Goal: Information Seeking & Learning: Understand process/instructions

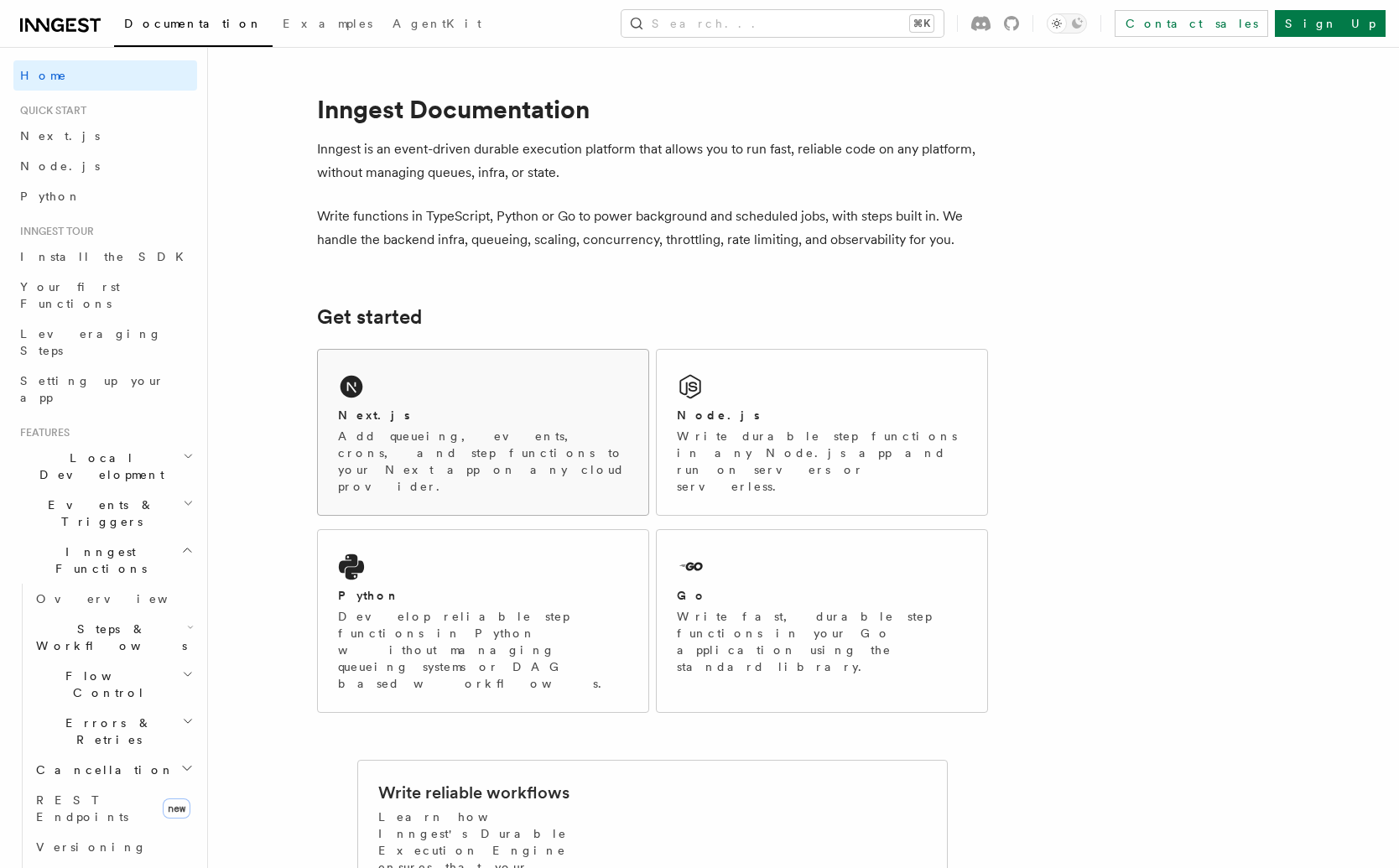
click at [434, 408] on div "Next.js" at bounding box center [482, 415] width 290 height 17
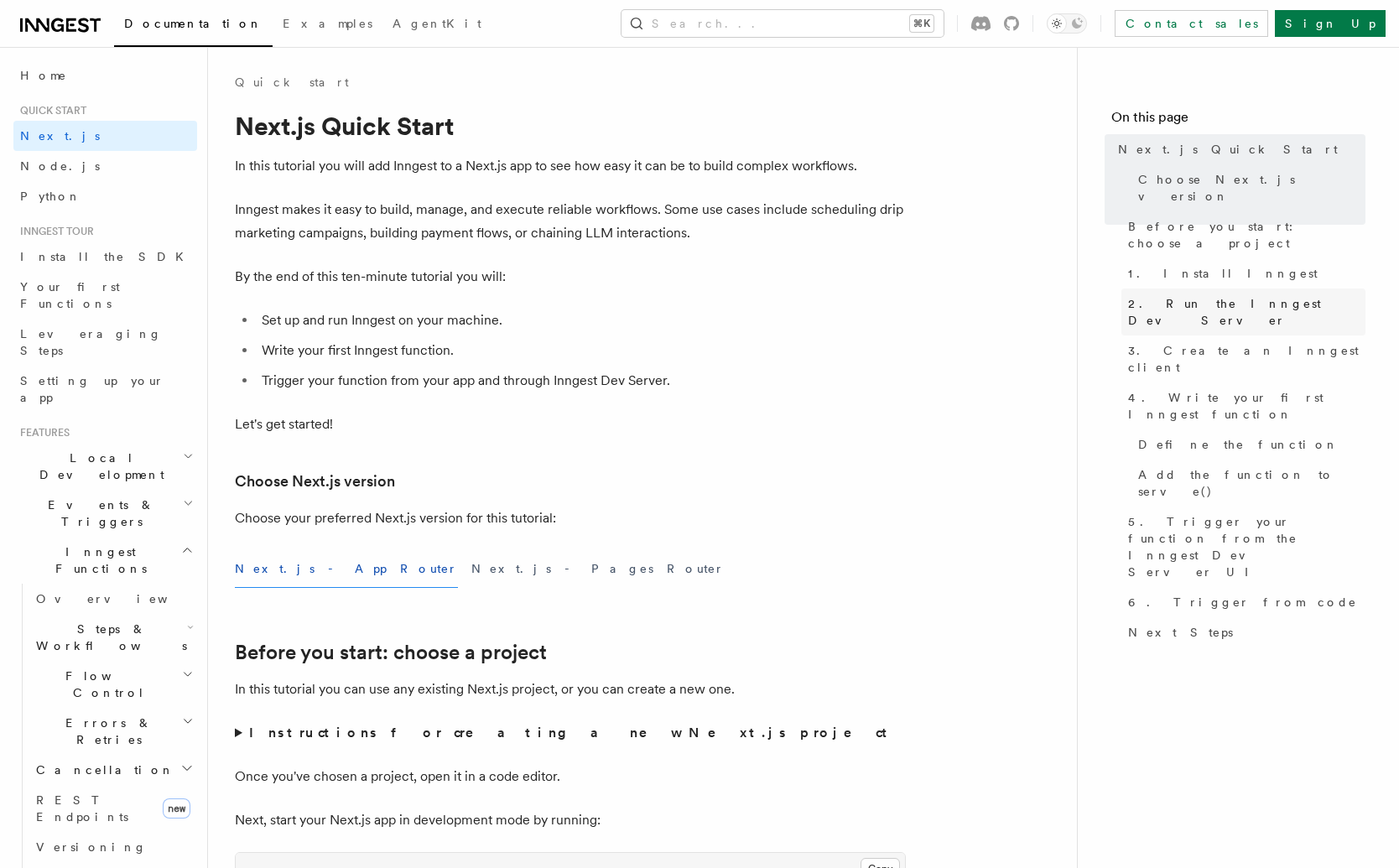
click at [1288, 288] on link "2. Run the Inngest Dev Server" at bounding box center [1243, 311] width 244 height 47
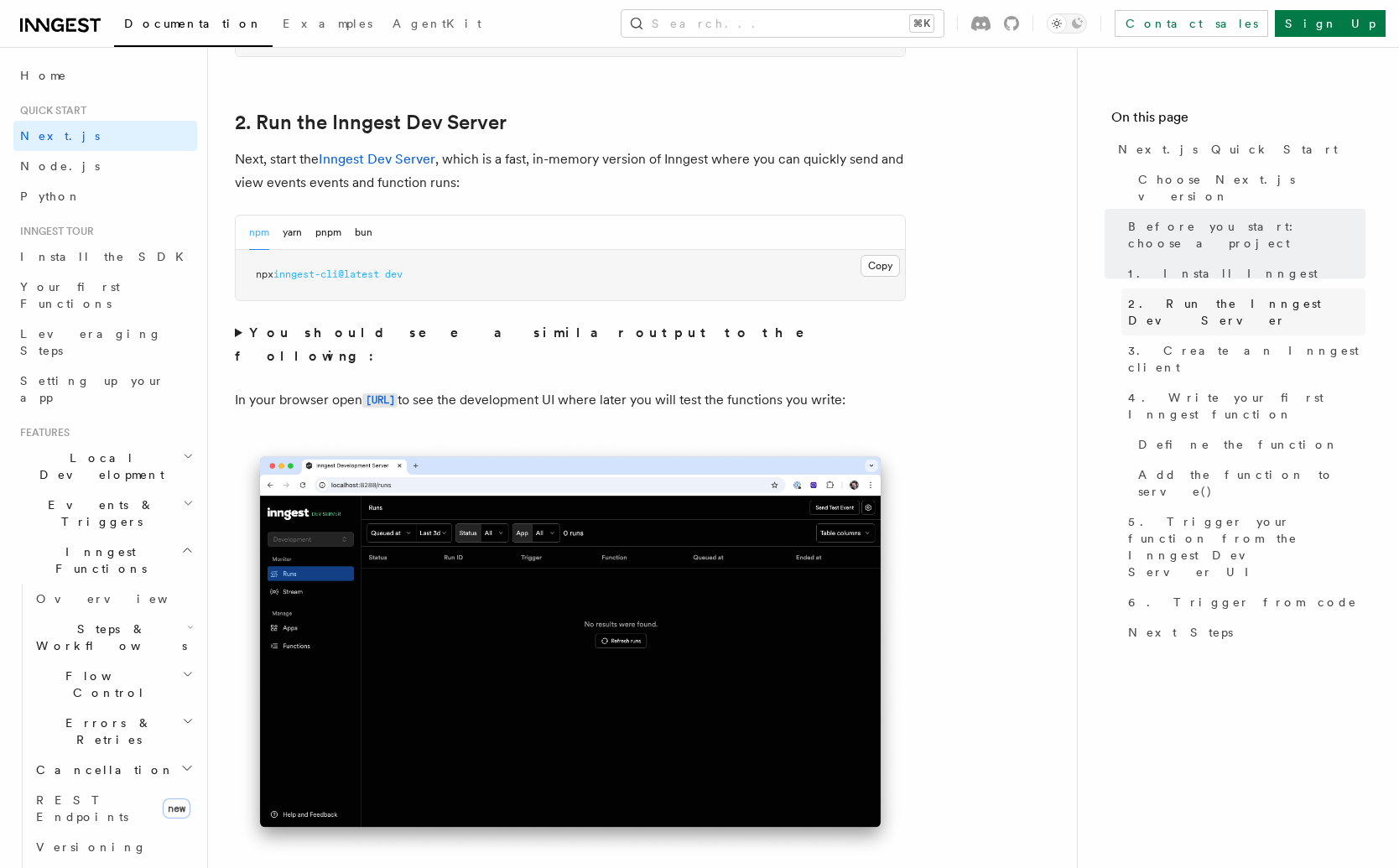
scroll to position [1164, 0]
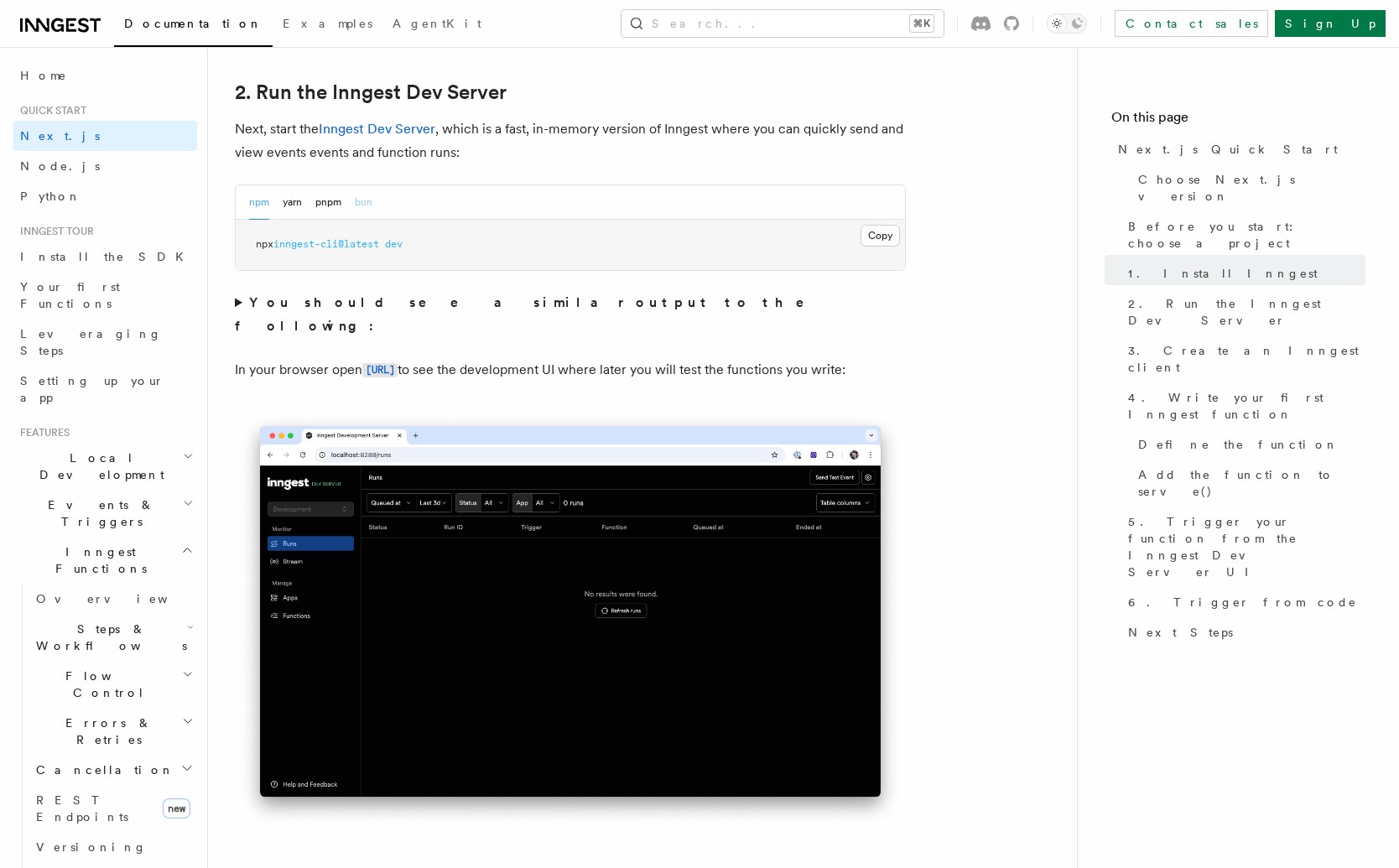
click at [370, 206] on button "bun" at bounding box center [364, 203] width 17 height 34
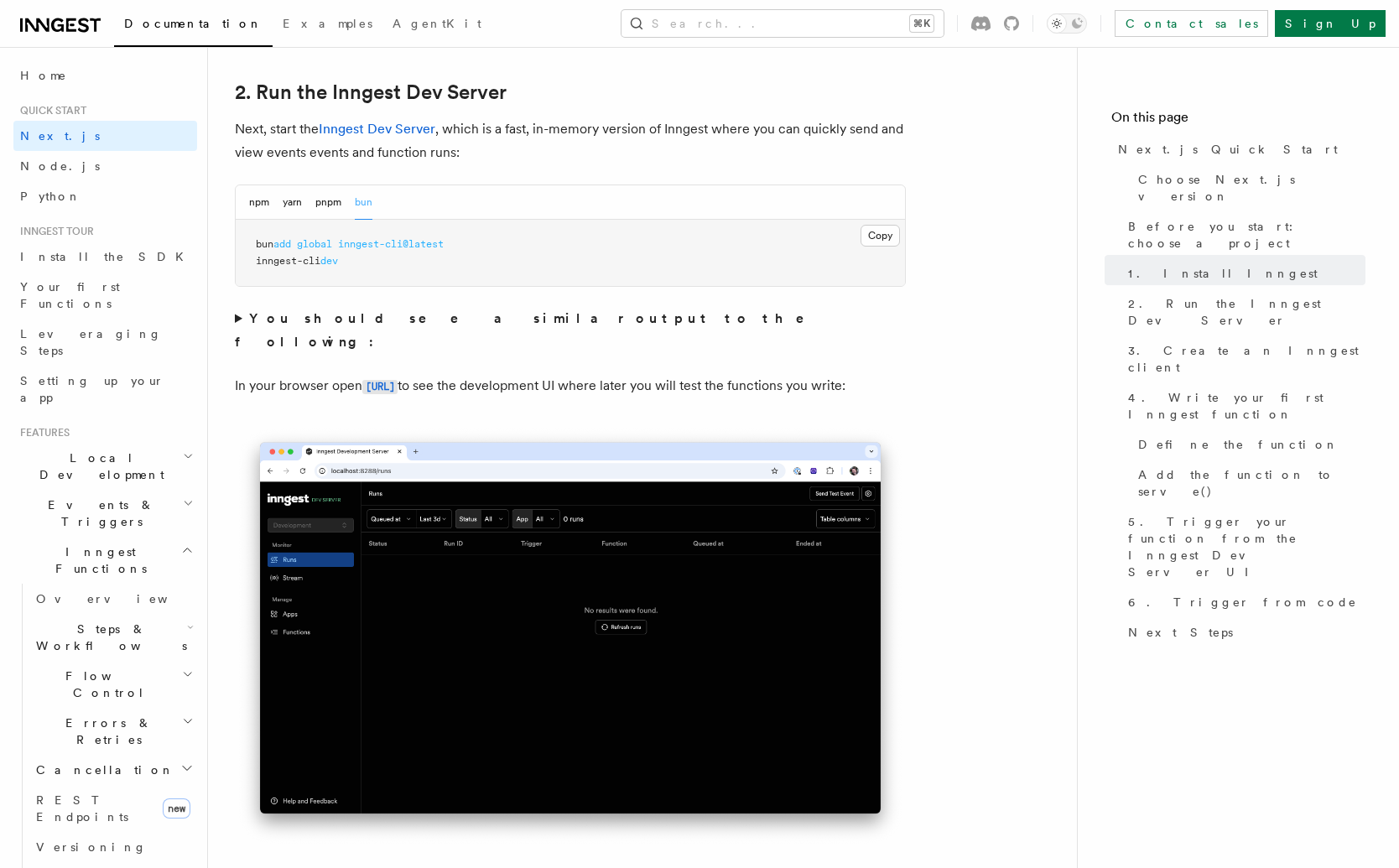
click at [413, 248] on span "inngest-cli@latest" at bounding box center [390, 244] width 105 height 11
click at [339, 209] on button "pnpm" at bounding box center [328, 203] width 26 height 34
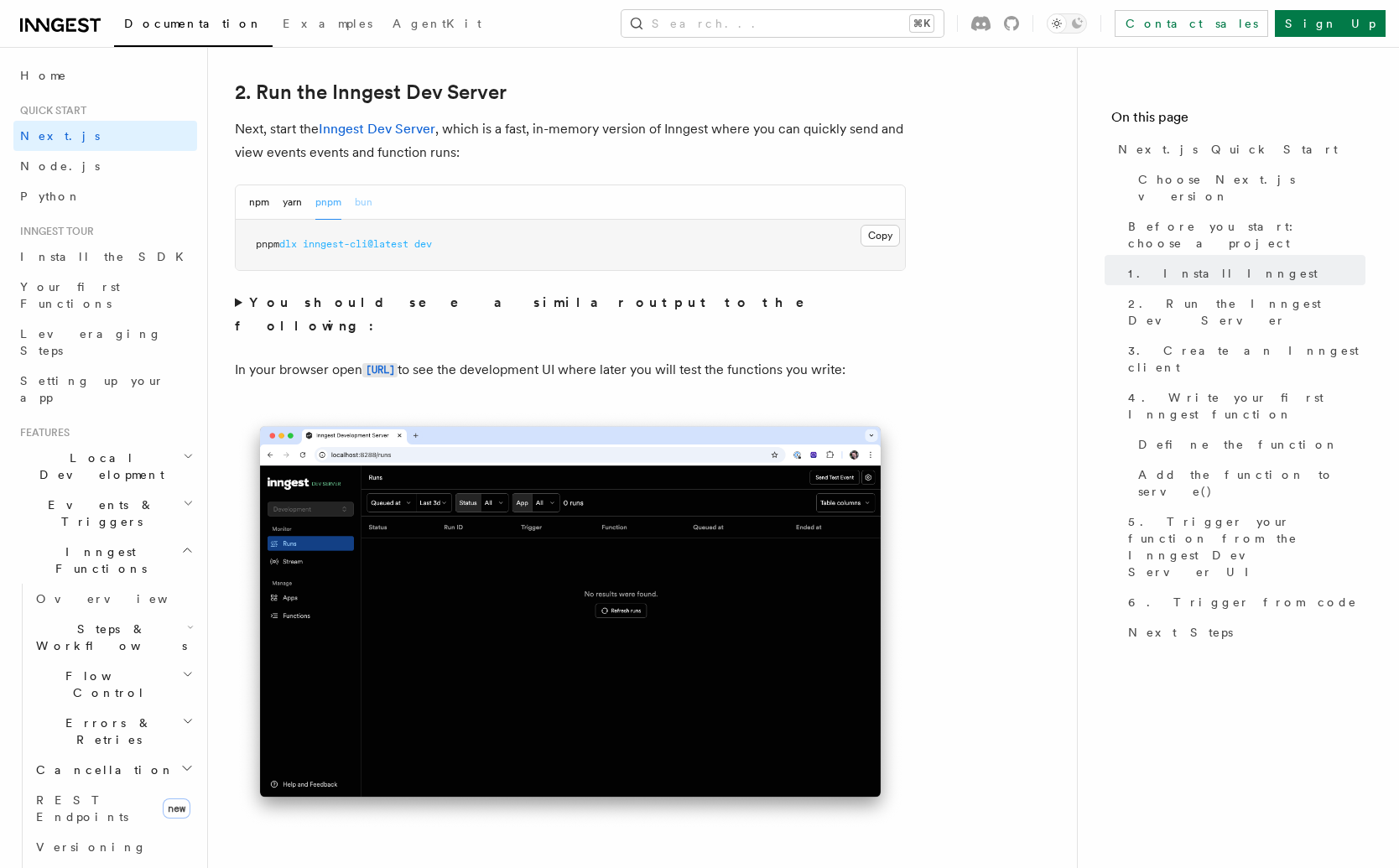
click at [372, 204] on button "bun" at bounding box center [364, 203] width 17 height 34
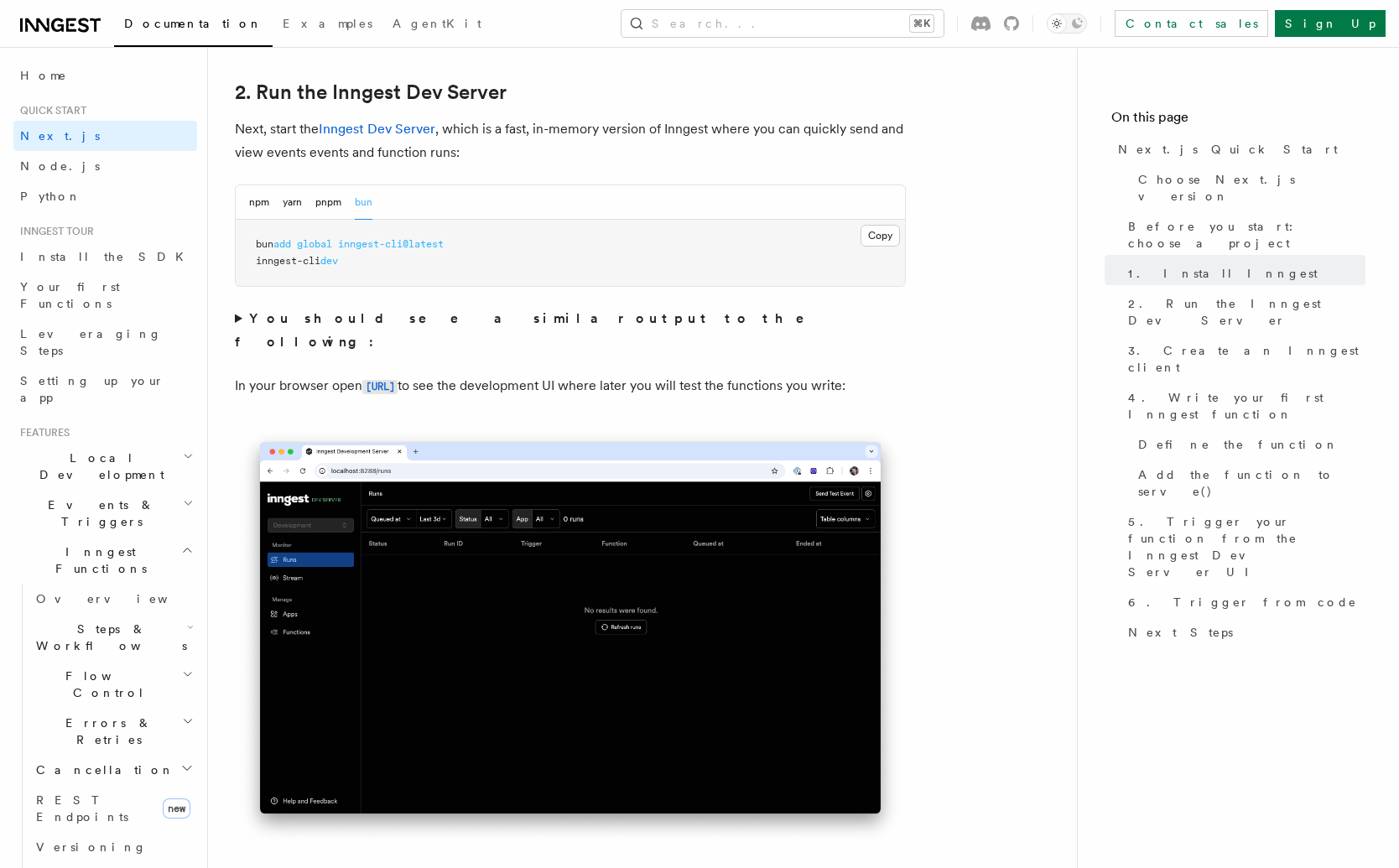
click at [416, 315] on strong "You should see a similar output to the following:" at bounding box center [531, 329] width 593 height 39
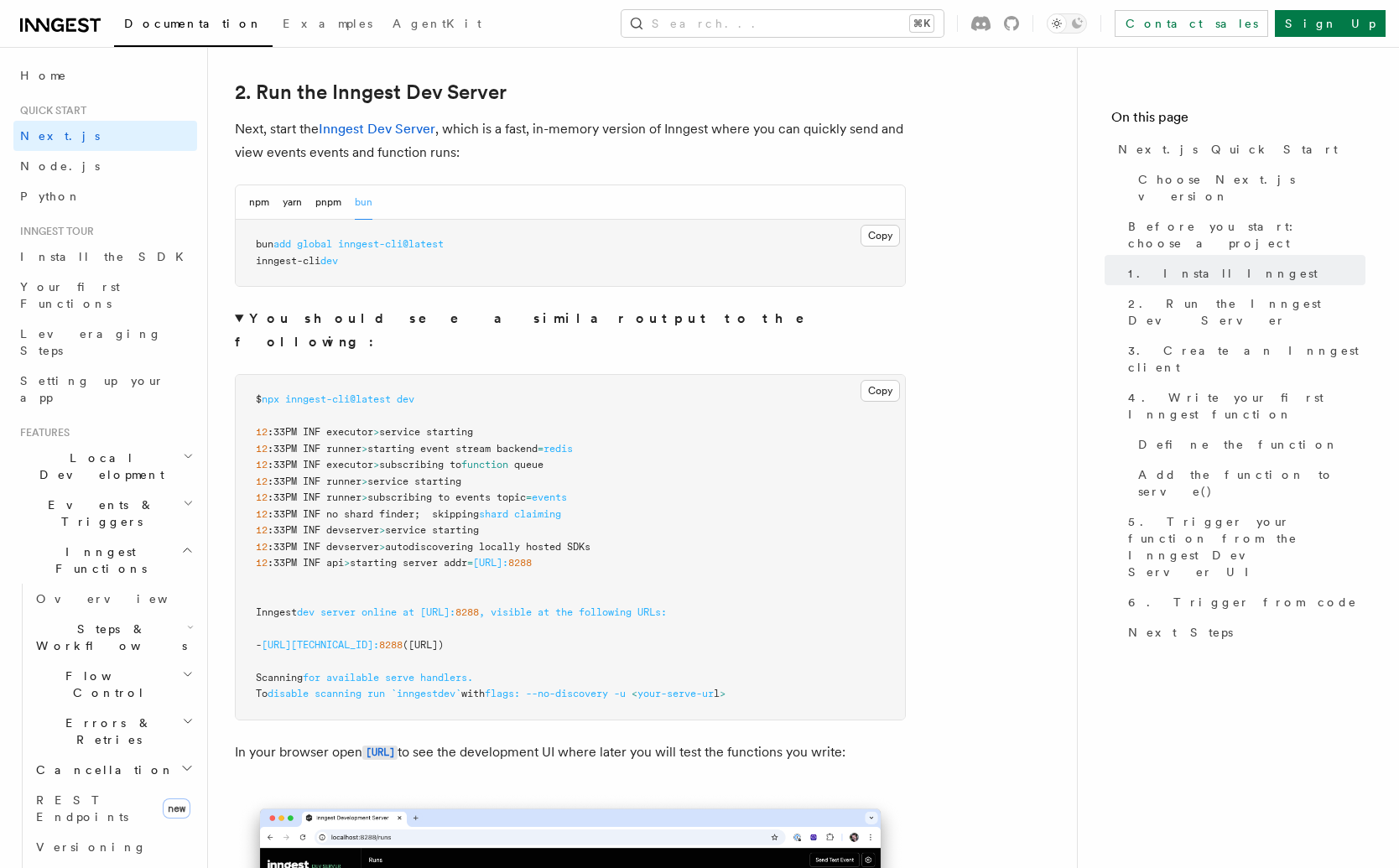
click at [272, 202] on div "npm yarn pnpm bun" at bounding box center [310, 203] width 123 height 34
click at [237, 206] on div "npm yarn pnpm bun" at bounding box center [569, 203] width 669 height 34
click at [255, 207] on button "npm" at bounding box center [258, 203] width 20 height 34
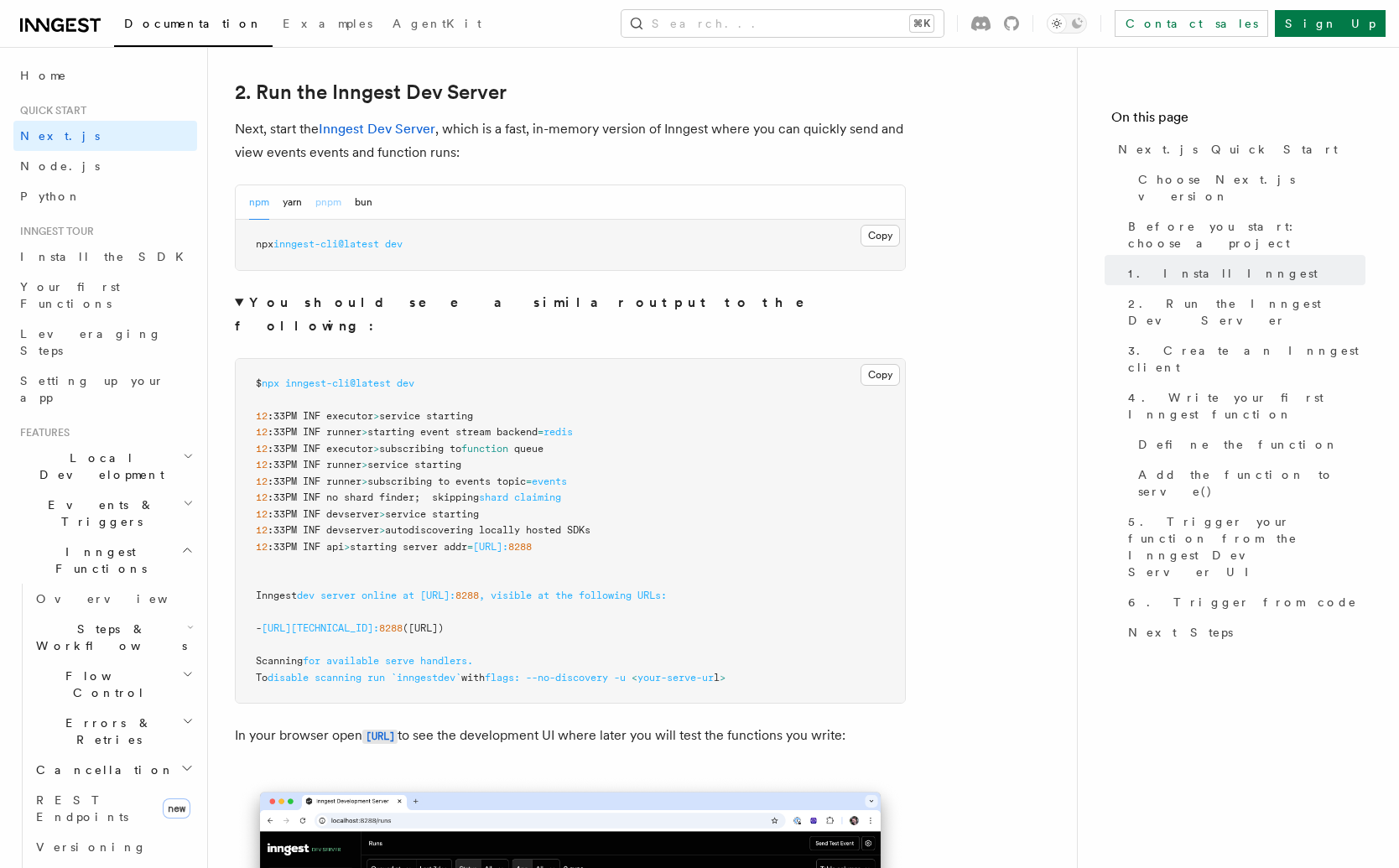
click at [336, 200] on button "pnpm" at bounding box center [328, 203] width 26 height 34
click at [316, 241] on span "inngest-cli@latest" at bounding box center [355, 244] width 105 height 11
copy div "pnpm dlx inngest-cli@latest dev"
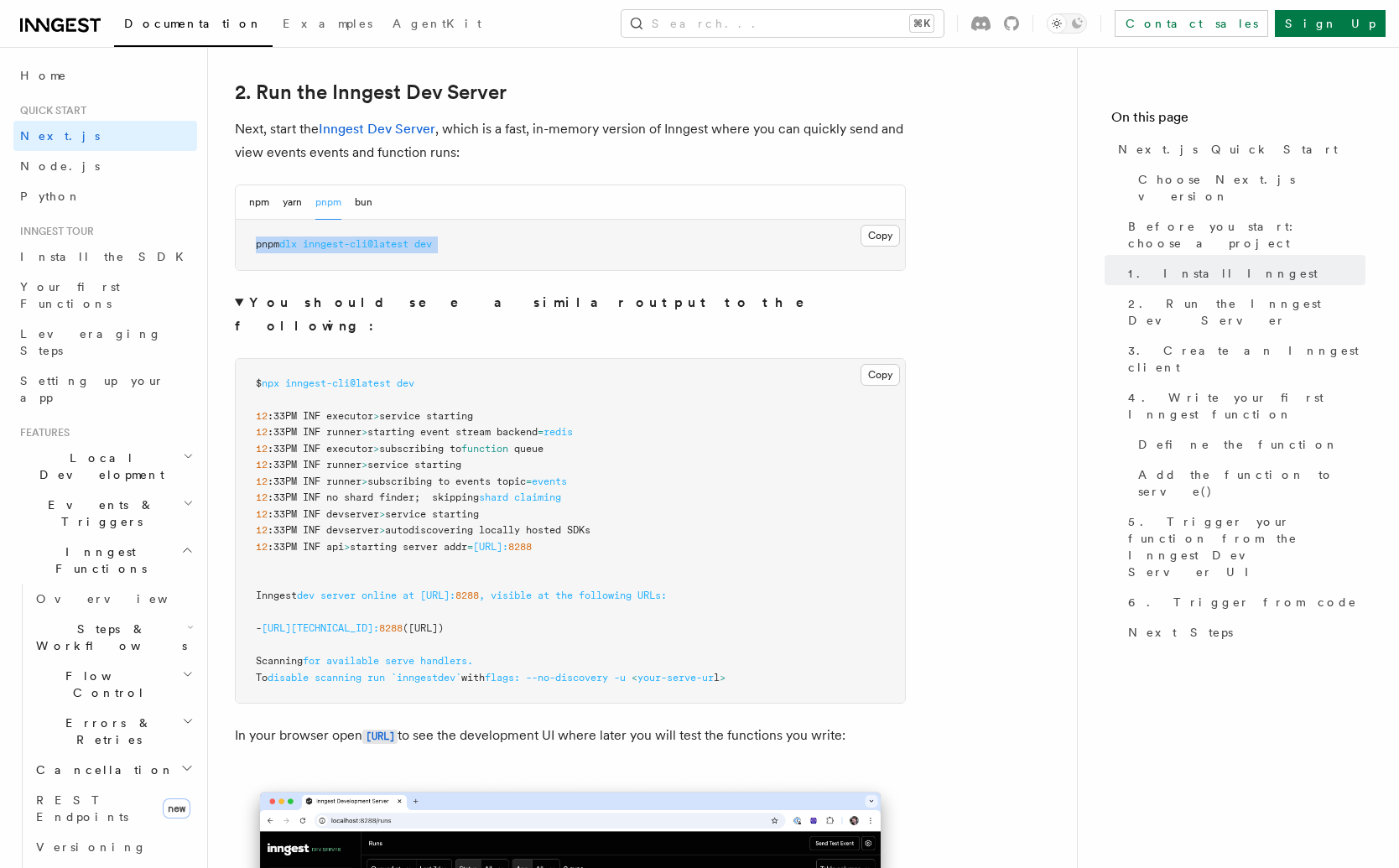
click at [331, 243] on span "inngest-cli@latest" at bounding box center [355, 244] width 105 height 11
drag, startPoint x: 331, startPoint y: 243, endPoint x: 496, endPoint y: 246, distance: 165.0
click at [496, 246] on pre "pnpm dlx inngest-cli@latest dev" at bounding box center [569, 245] width 669 height 51
click at [431, 256] on pre "pnpm dlx inngest-cli@latest dev" at bounding box center [569, 245] width 669 height 51
click at [479, 96] on link "2. Run the Inngest Dev Server" at bounding box center [370, 92] width 272 height 24
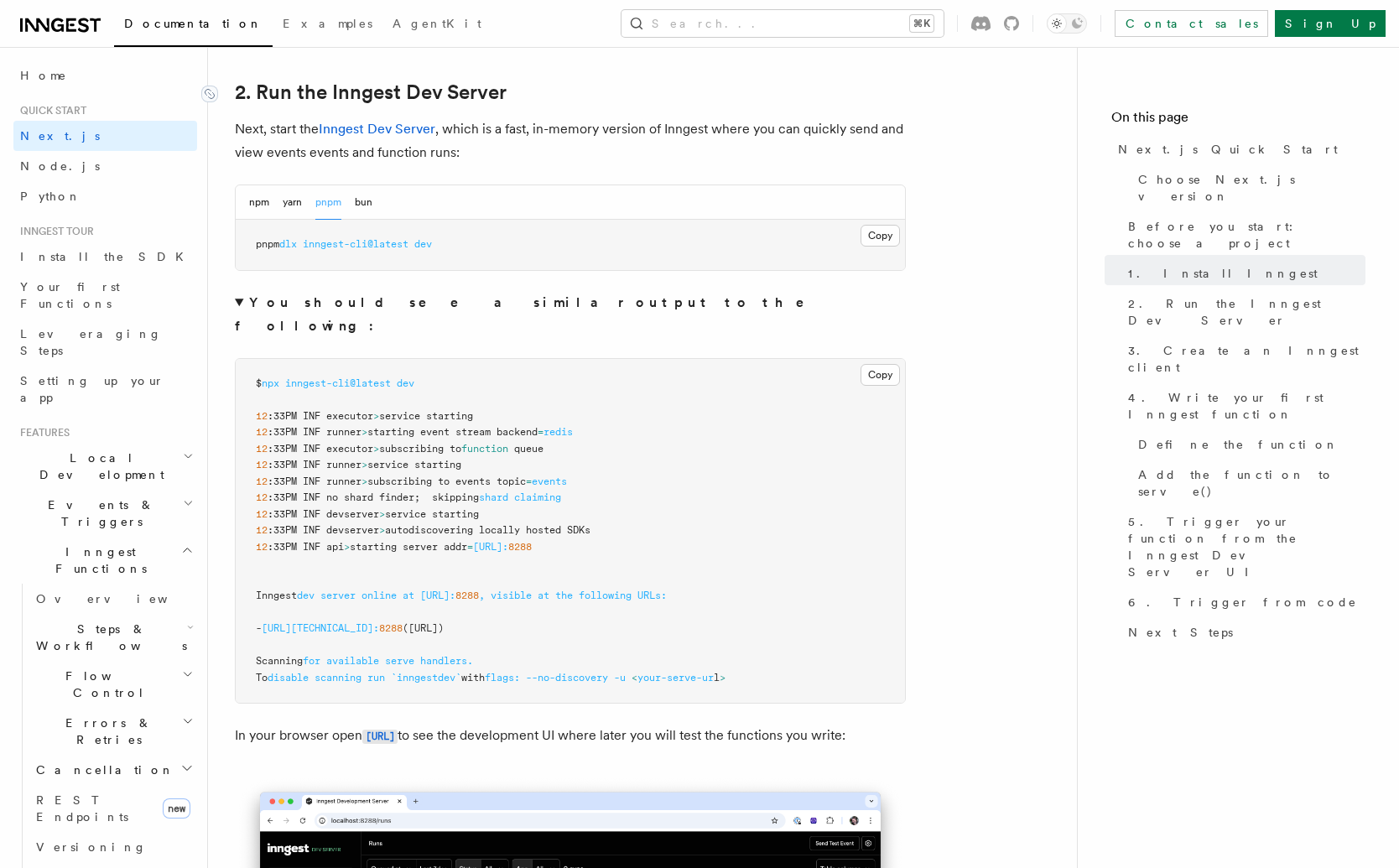
scroll to position [411, 0]
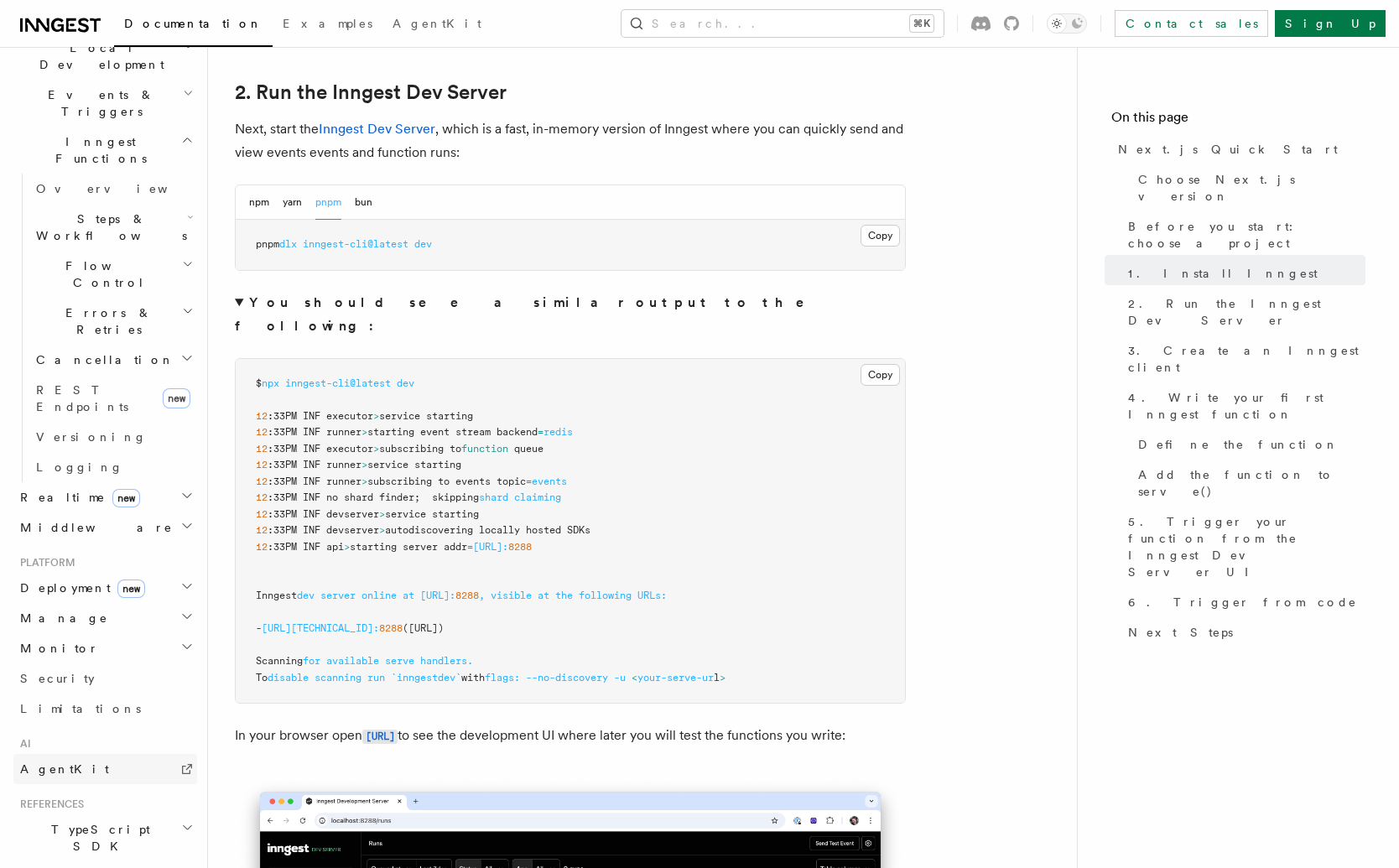
click at [51, 763] on span "AgentKit" at bounding box center [64, 769] width 89 height 13
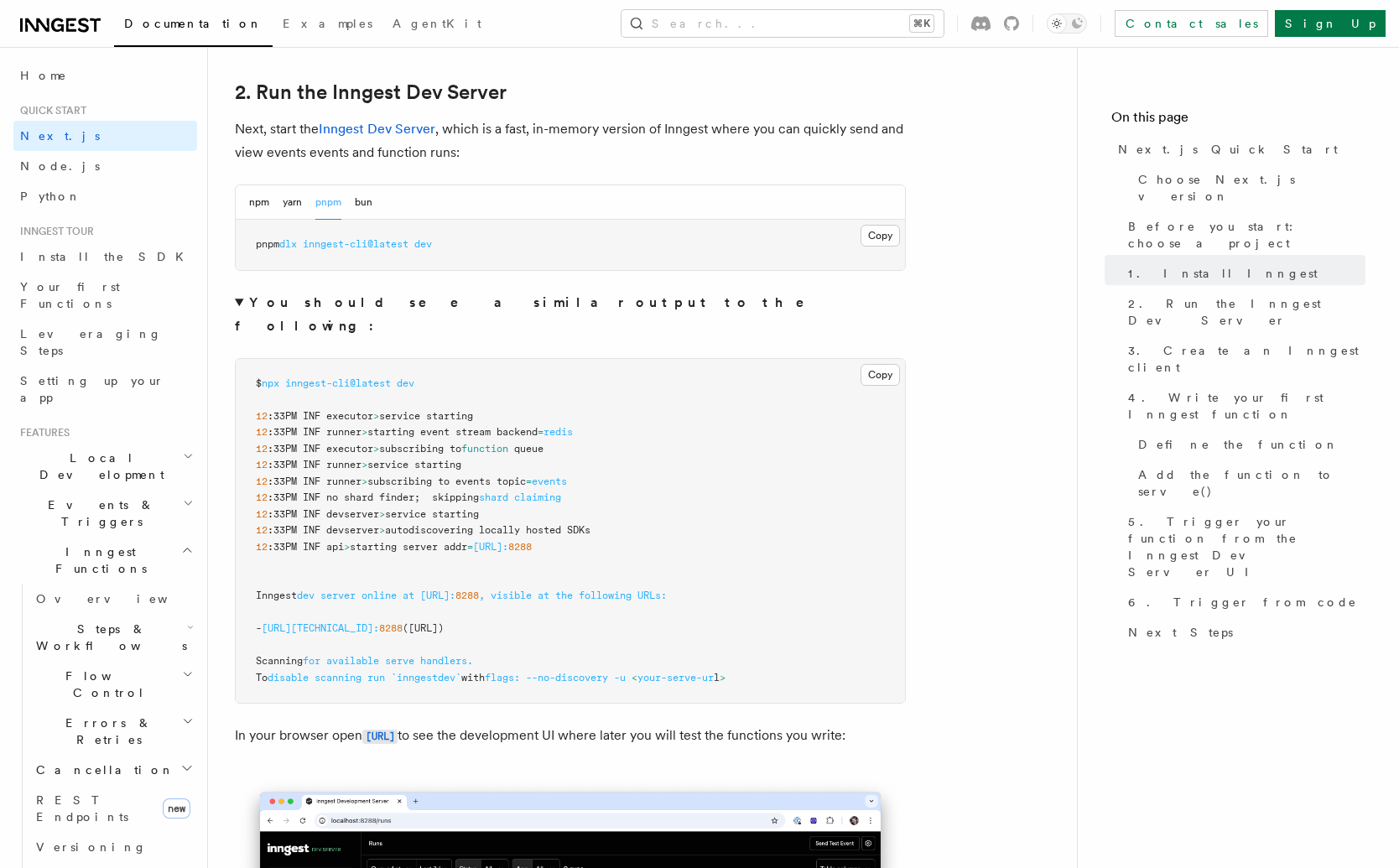
click at [92, 24] on icon at bounding box center [60, 25] width 80 height 20
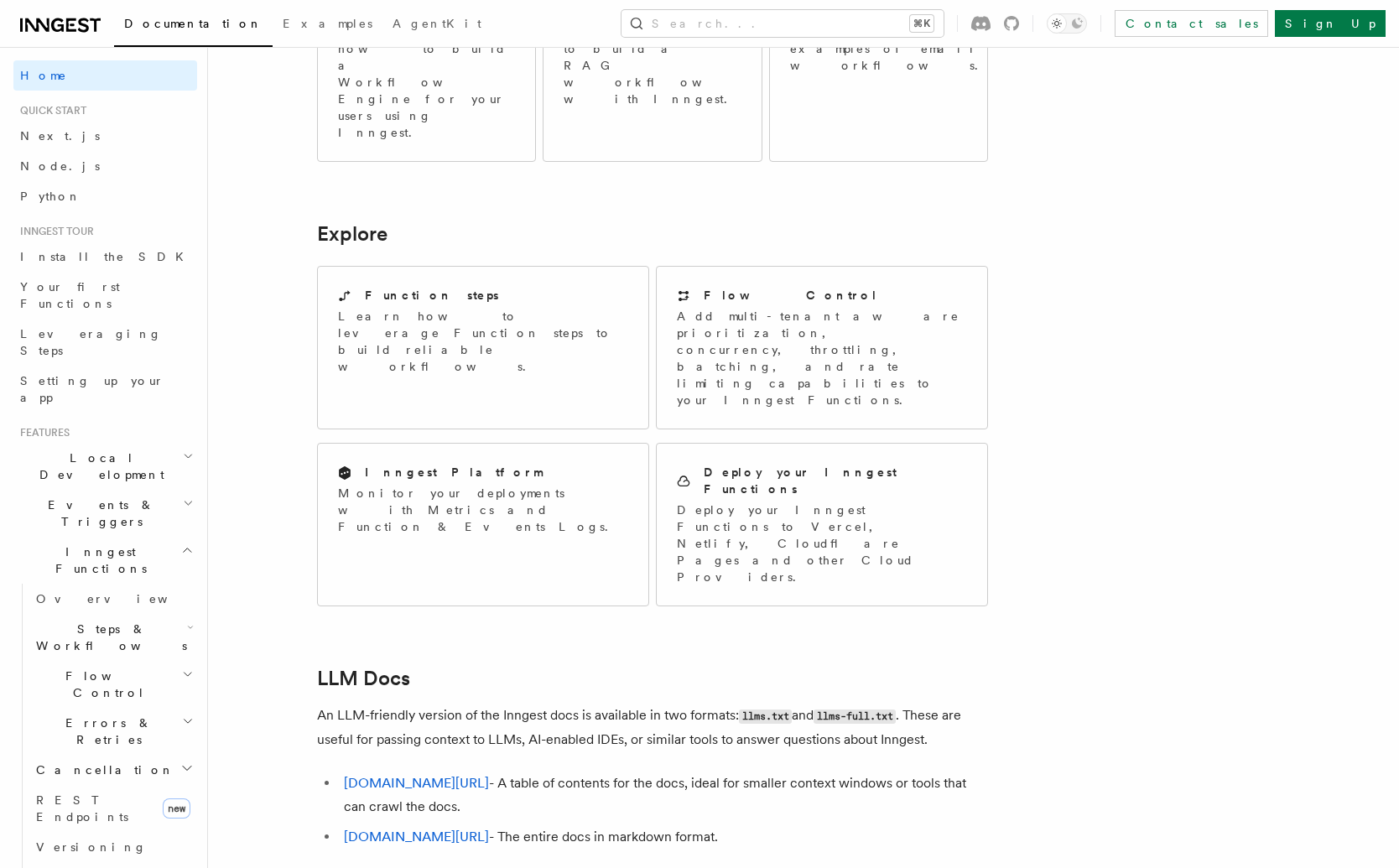
scroll to position [1216, 0]
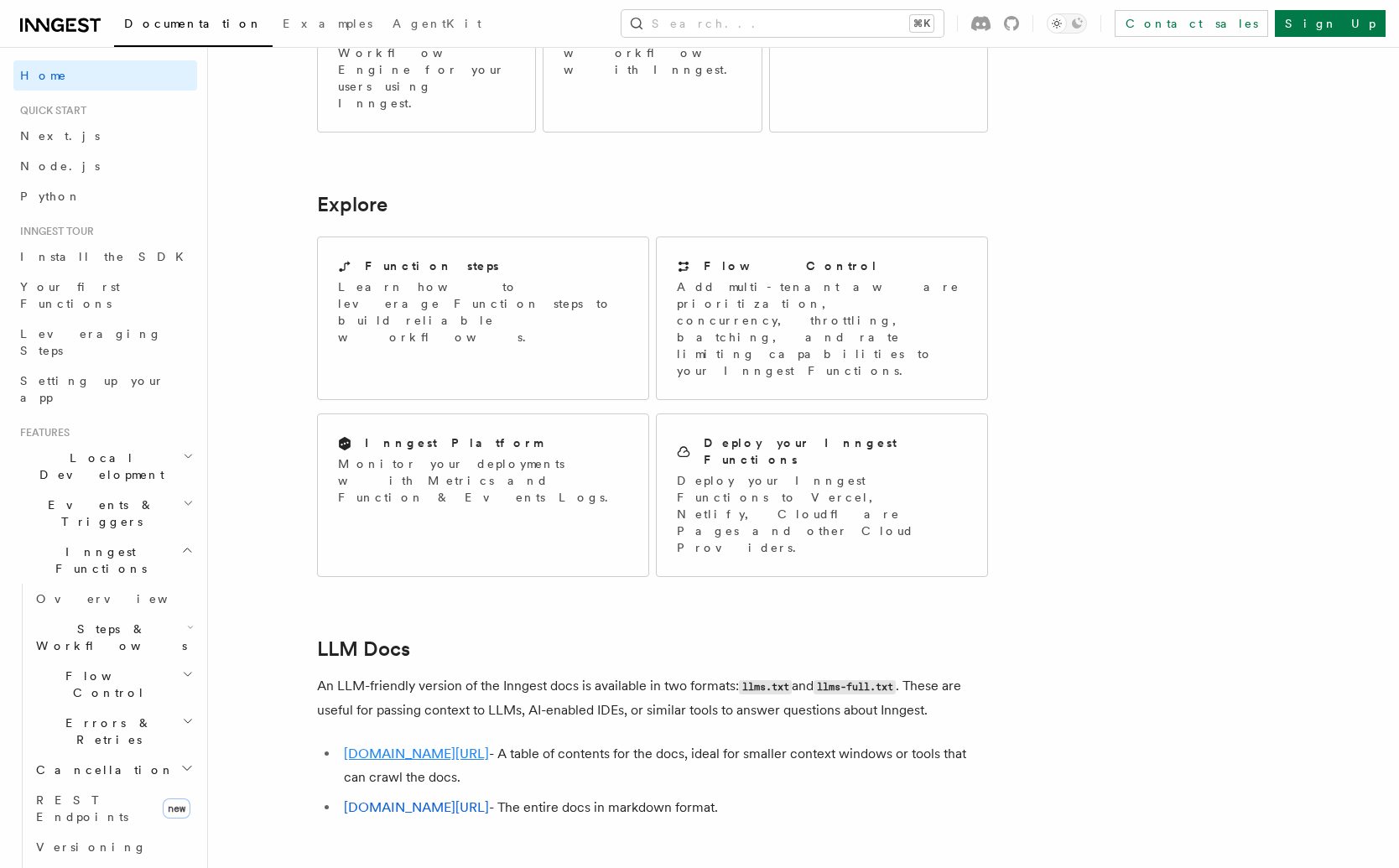
click at [436, 746] on link "[DOMAIN_NAME][URL]" at bounding box center [416, 753] width 145 height 16
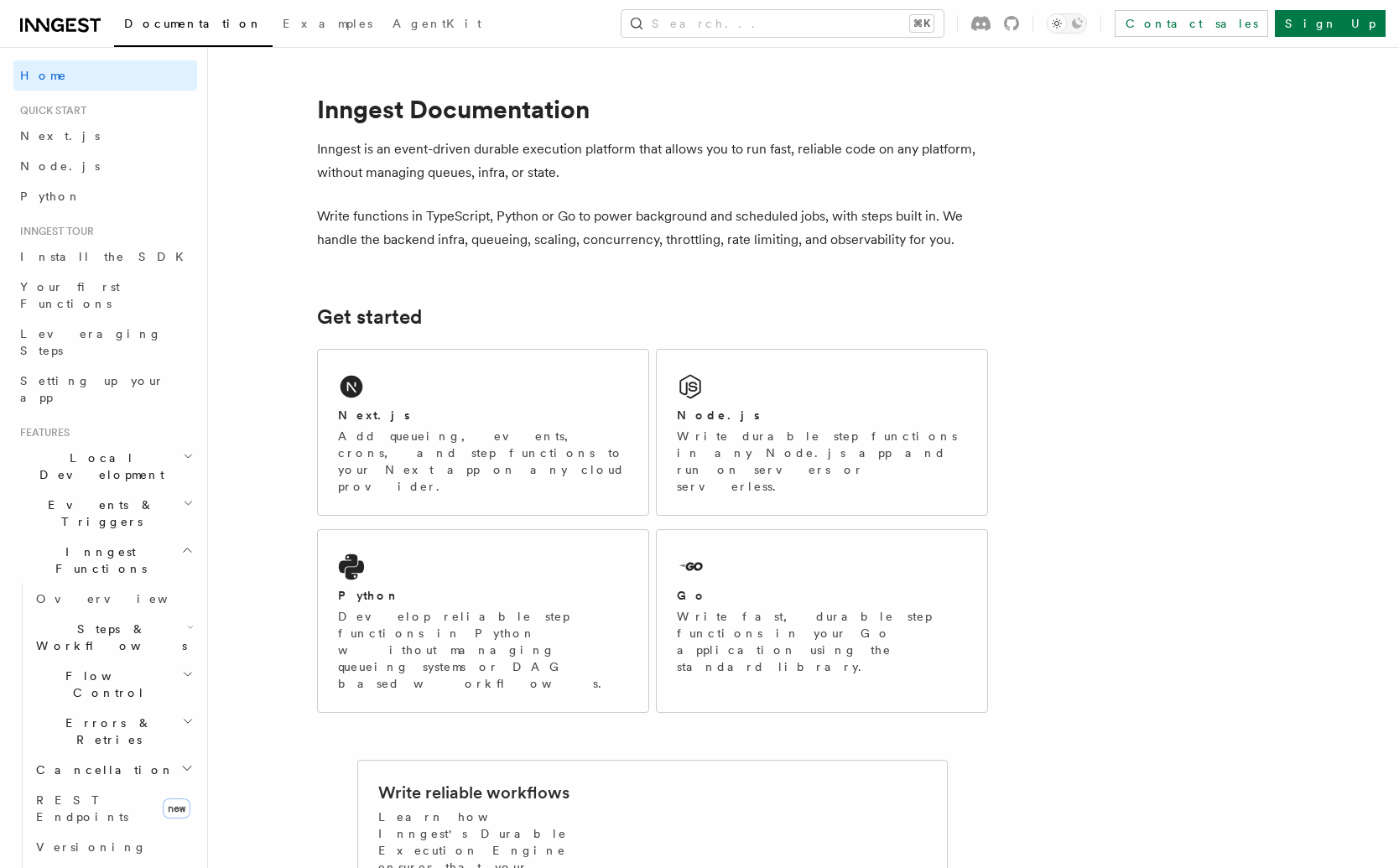
scroll to position [1273, 0]
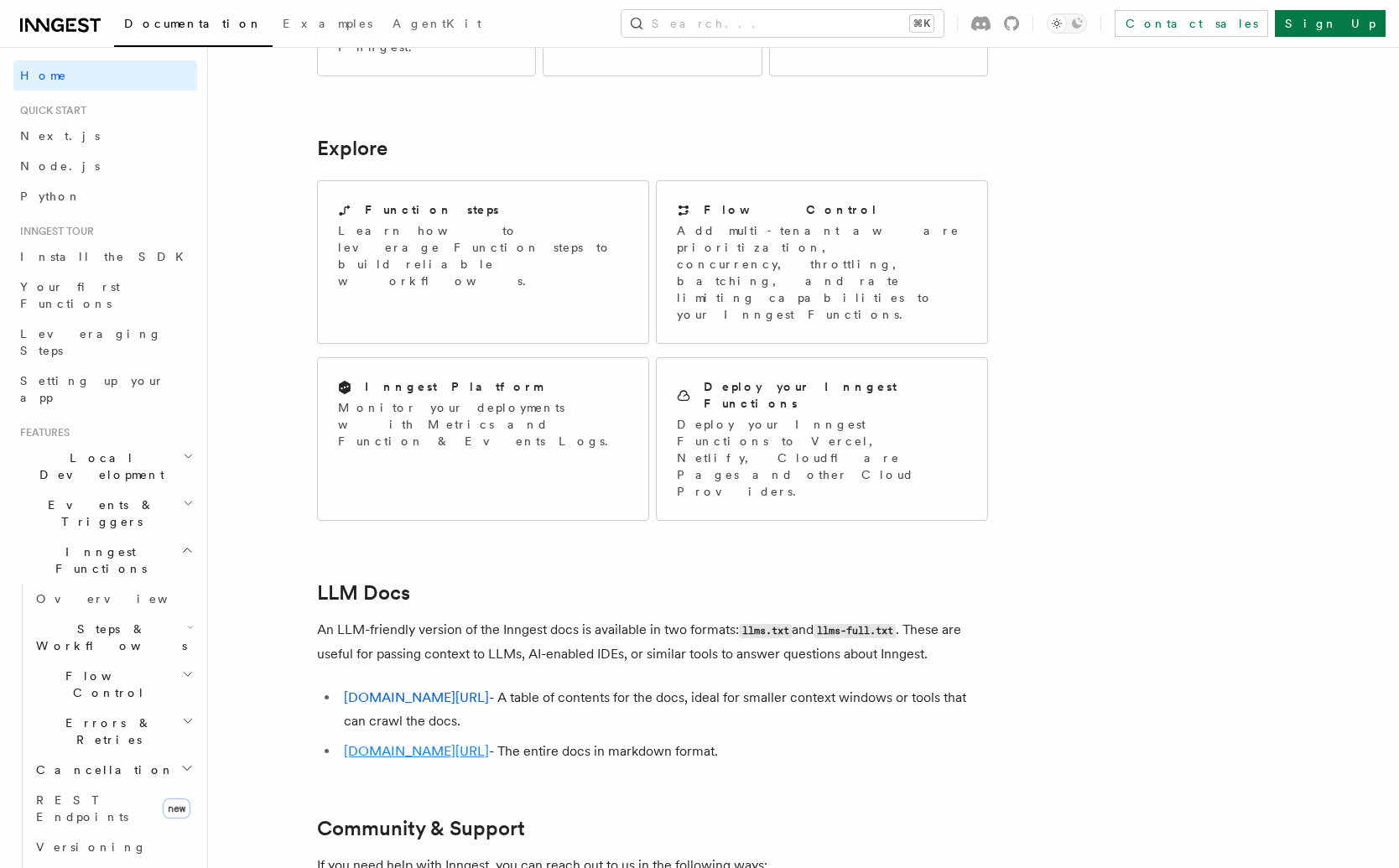
click at [470, 744] on link "[DOMAIN_NAME][URL]" at bounding box center [416, 751] width 145 height 16
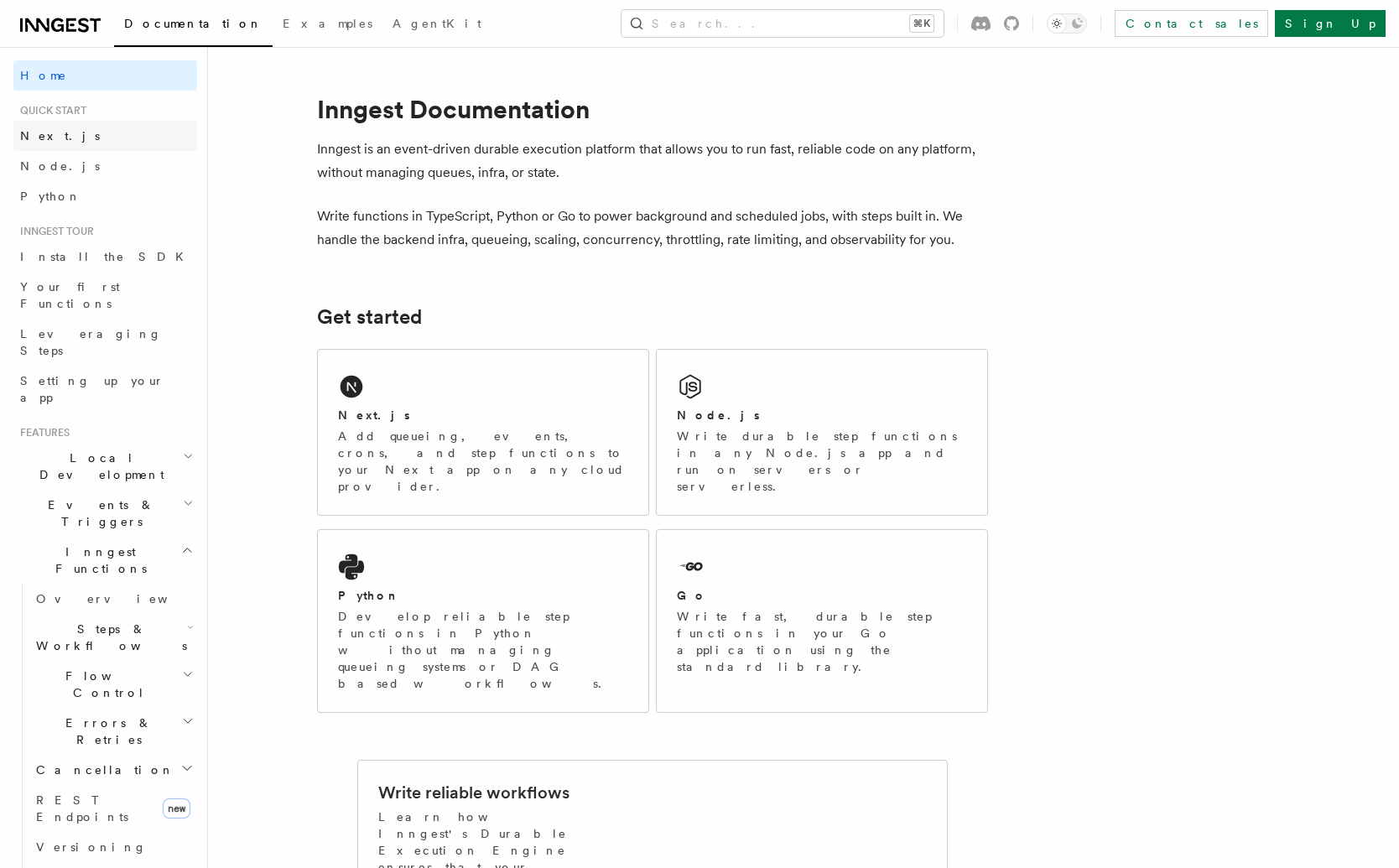
click at [87, 139] on link "Next.js" at bounding box center [105, 136] width 184 height 31
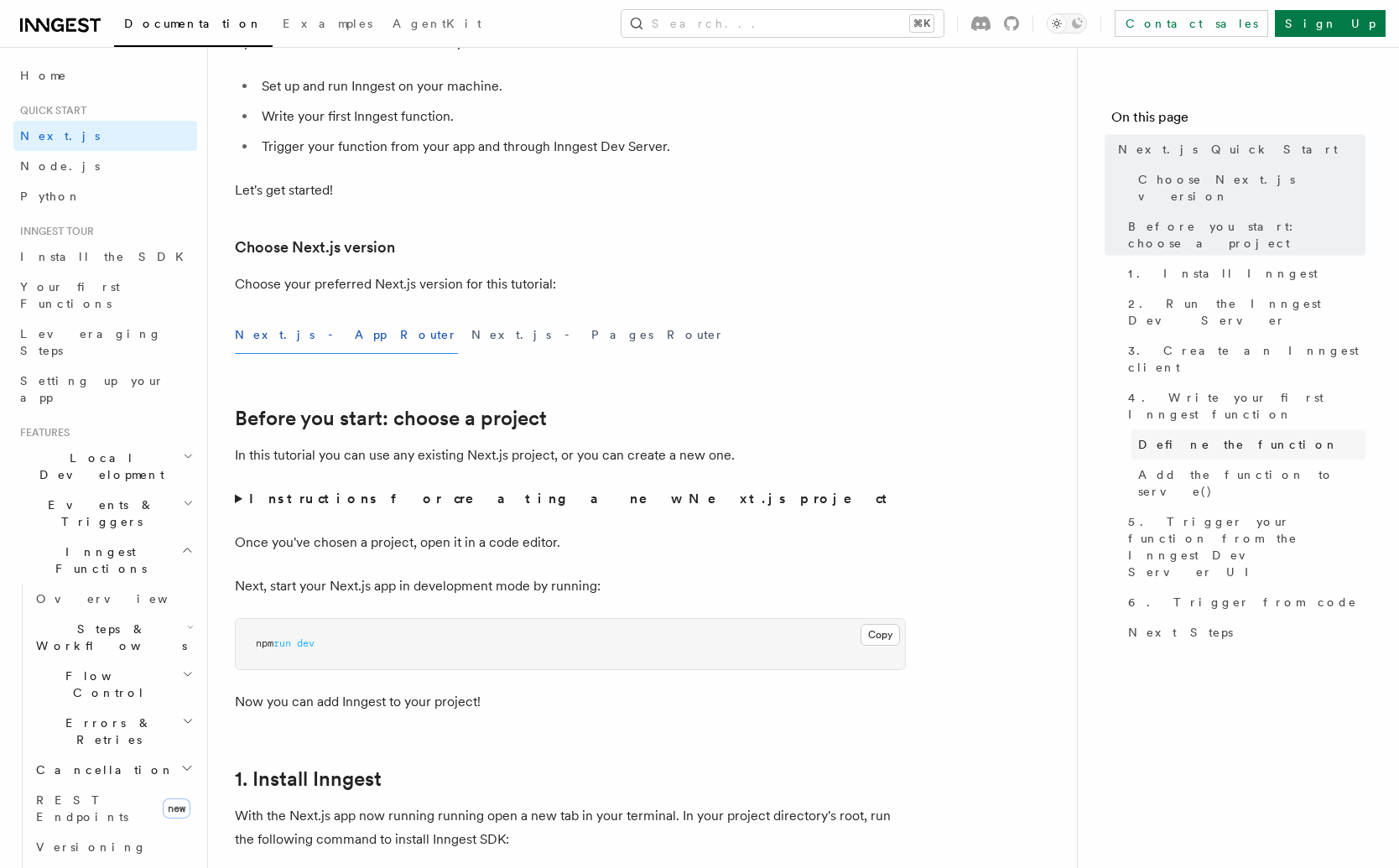
scroll to position [470, 0]
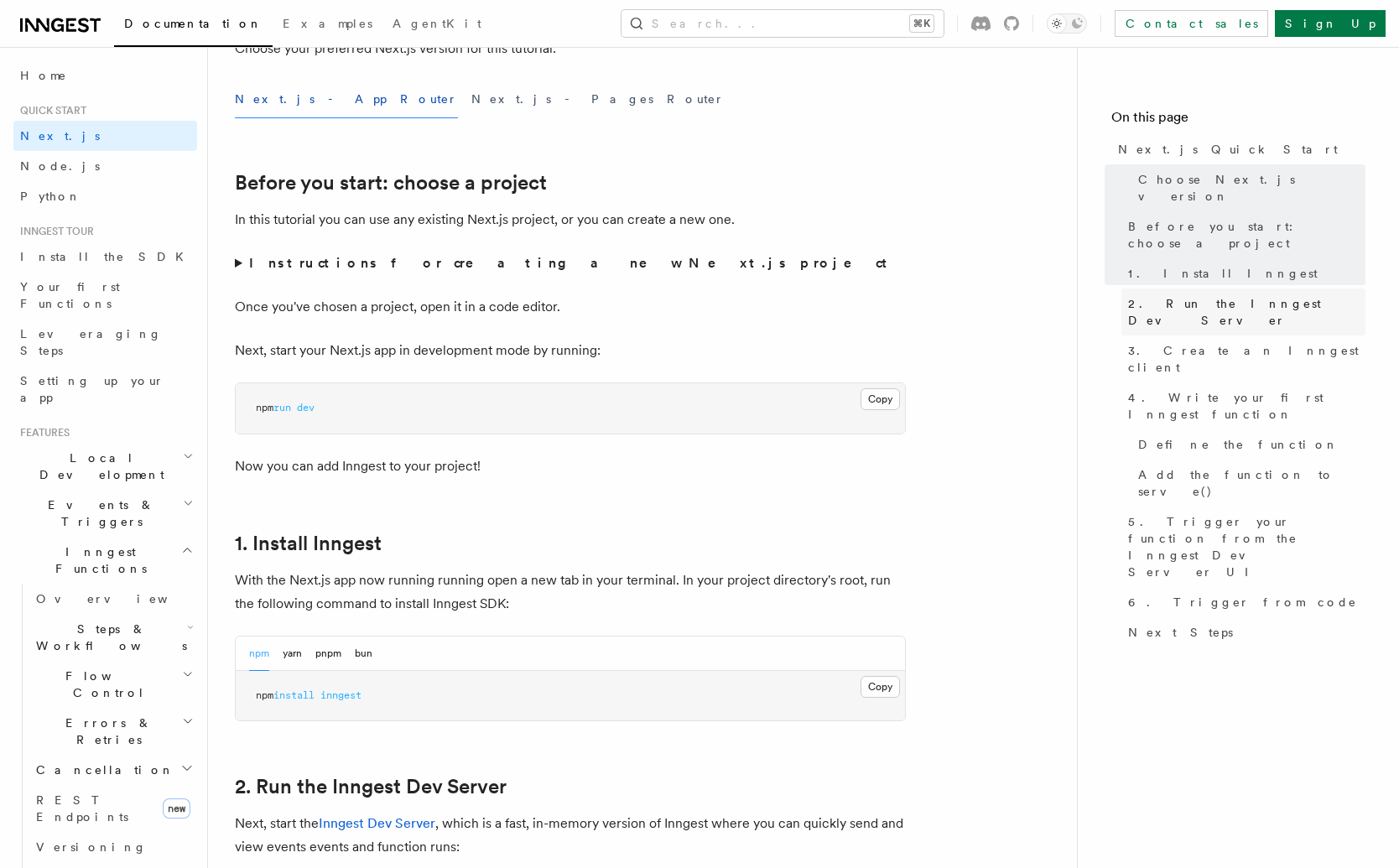
click at [1215, 296] on span "2. Run the Inngest Dev Server" at bounding box center [1247, 312] width 237 height 33
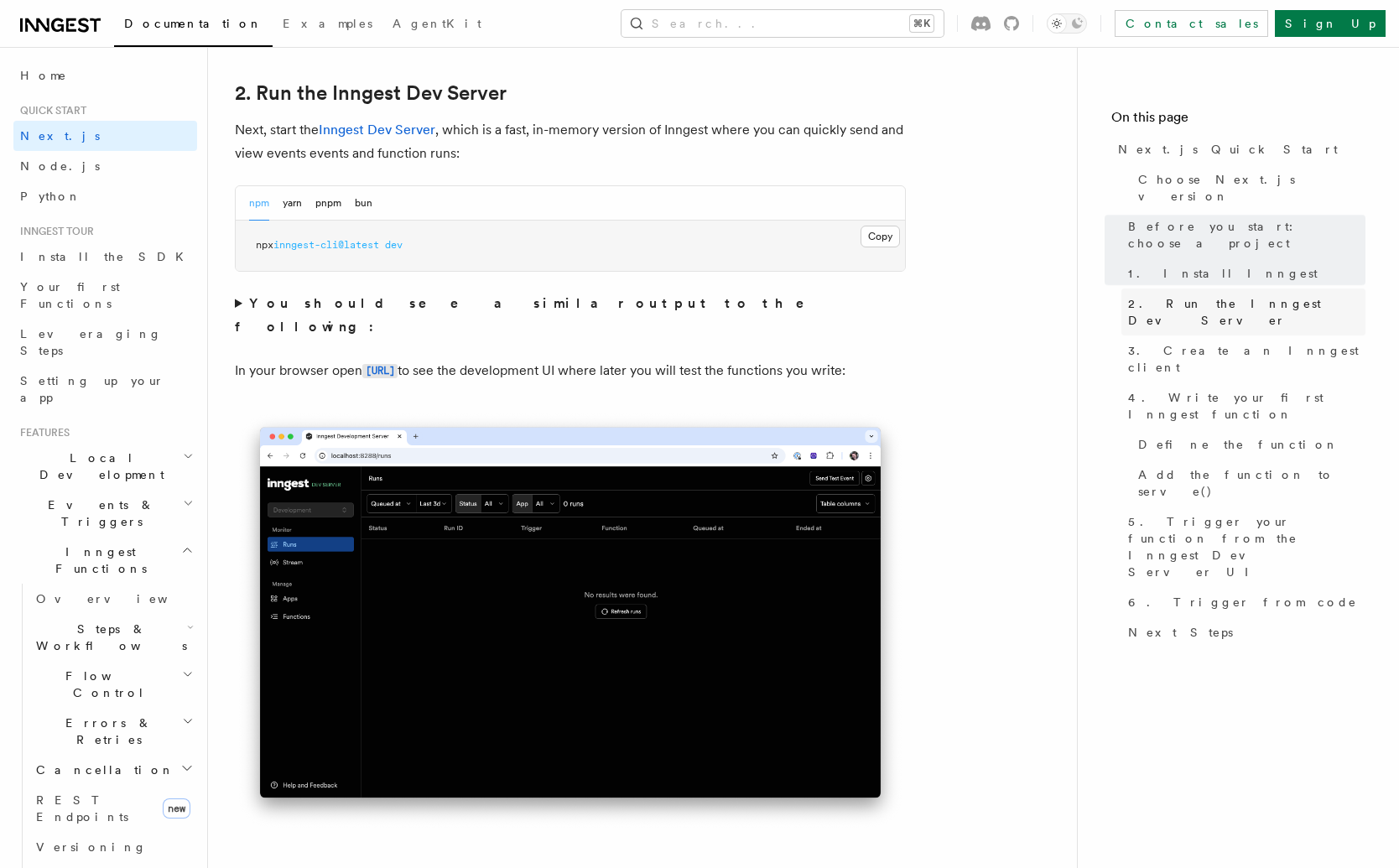
scroll to position [1164, 0]
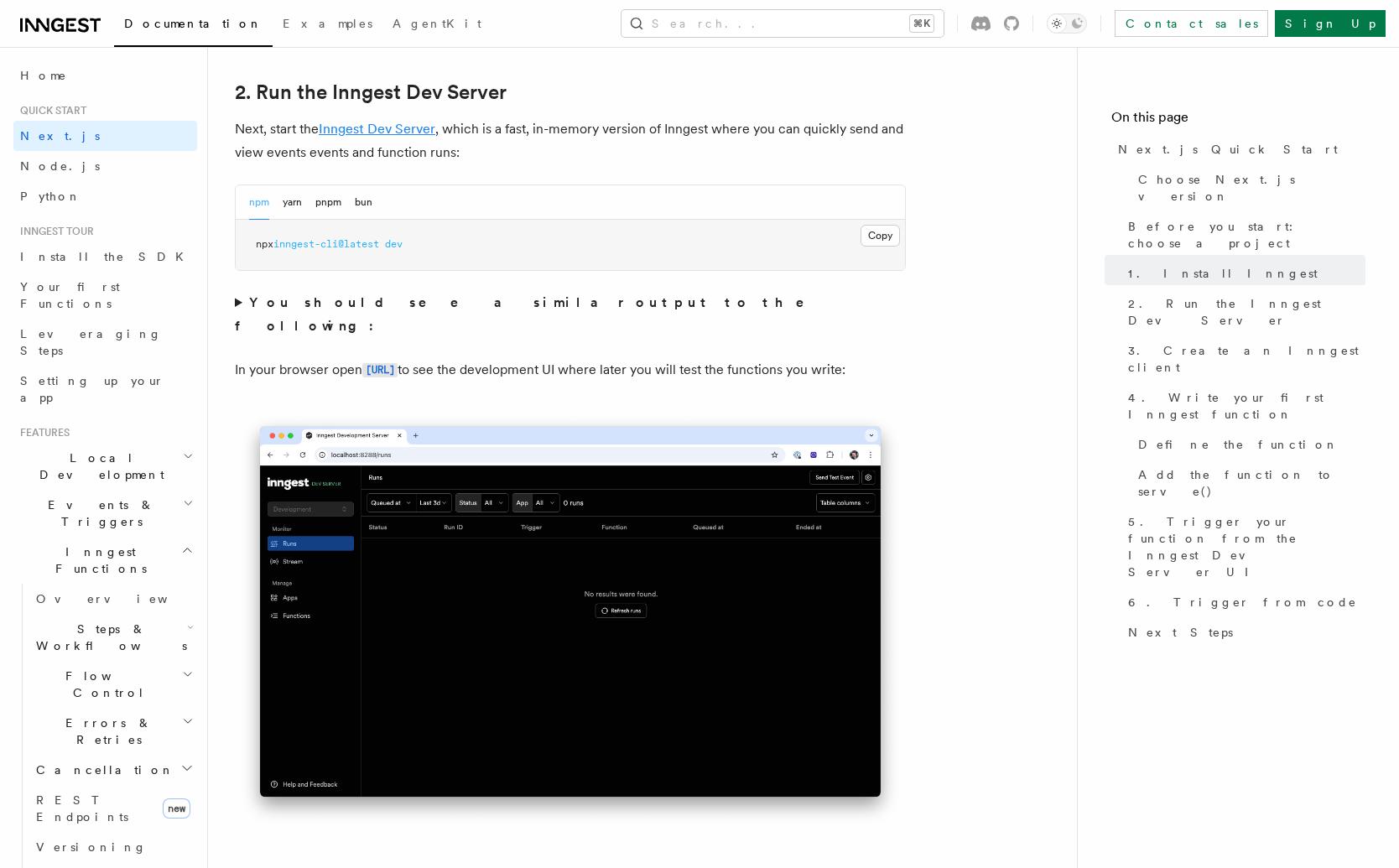
click at [379, 122] on link "Inngest Dev Server" at bounding box center [377, 128] width 117 height 16
